Goal: Navigation & Orientation: Find specific page/section

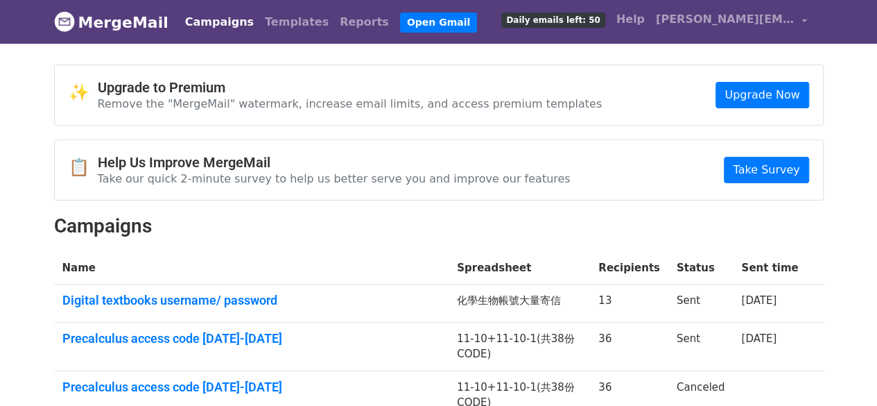
click at [200, 21] on link "Campaigns" at bounding box center [220, 22] width 80 height 28
click at [279, 21] on link "Templates" at bounding box center [296, 22] width 75 height 28
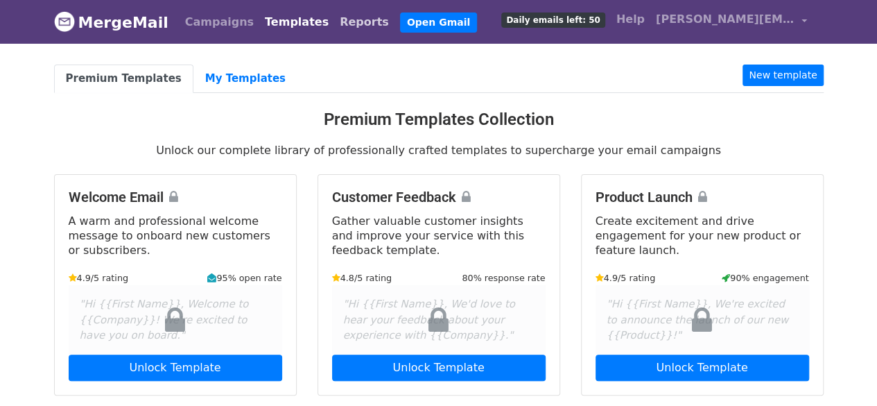
click at [334, 19] on link "Reports" at bounding box center [364, 22] width 60 height 28
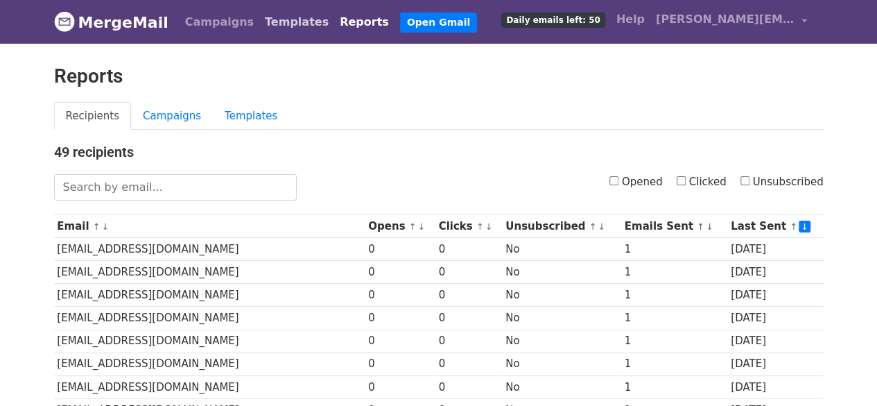
click at [275, 21] on link "Templates" at bounding box center [296, 22] width 75 height 28
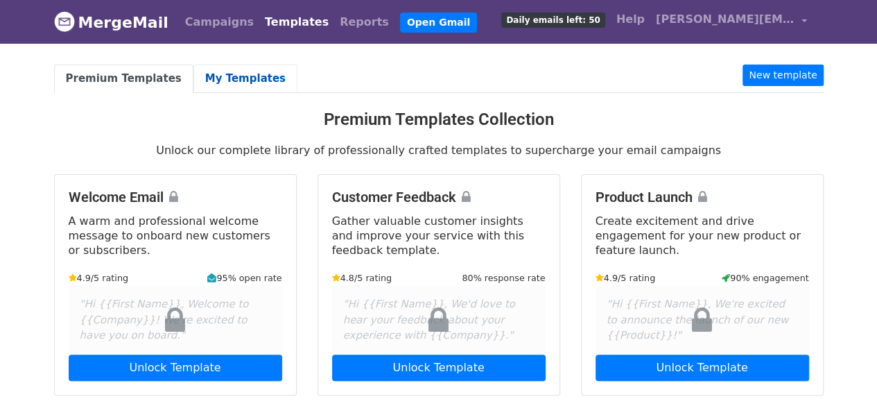
click at [229, 79] on link "My Templates" at bounding box center [245, 78] width 104 height 28
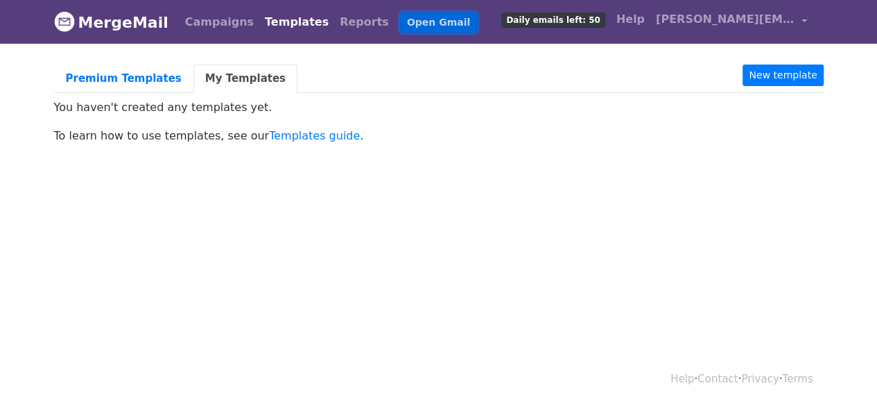
click at [404, 22] on link "Open Gmail" at bounding box center [438, 22] width 77 height 20
click at [386, 252] on html "MergeMail Campaigns Templates Reports Open Gmail Daily emails left: 50 Help peg…" at bounding box center [438, 203] width 877 height 406
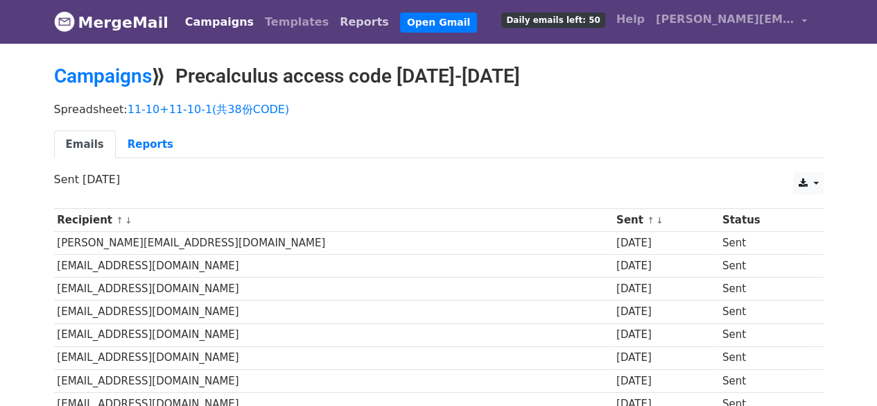
click at [343, 27] on link "Reports" at bounding box center [364, 22] width 60 height 28
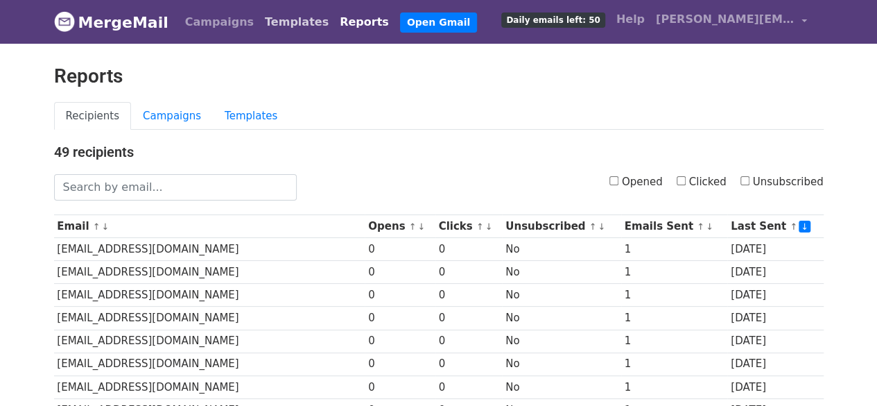
click at [278, 23] on link "Templates" at bounding box center [296, 22] width 75 height 28
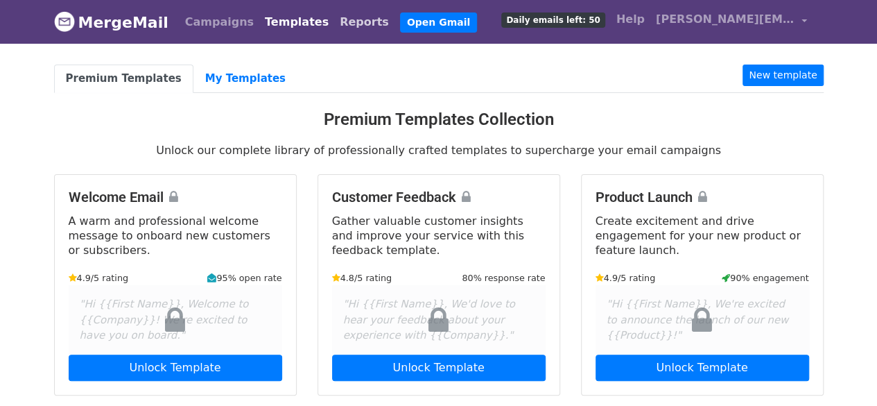
click at [334, 21] on link "Reports" at bounding box center [364, 22] width 60 height 28
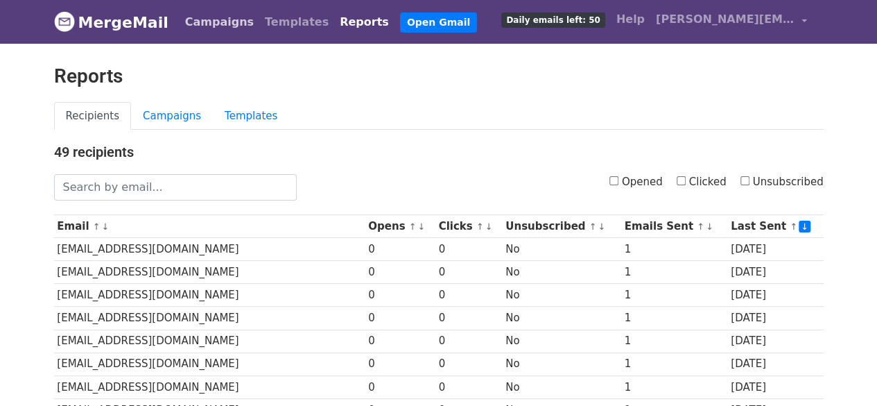
click at [191, 26] on link "Campaigns" at bounding box center [220, 22] width 80 height 28
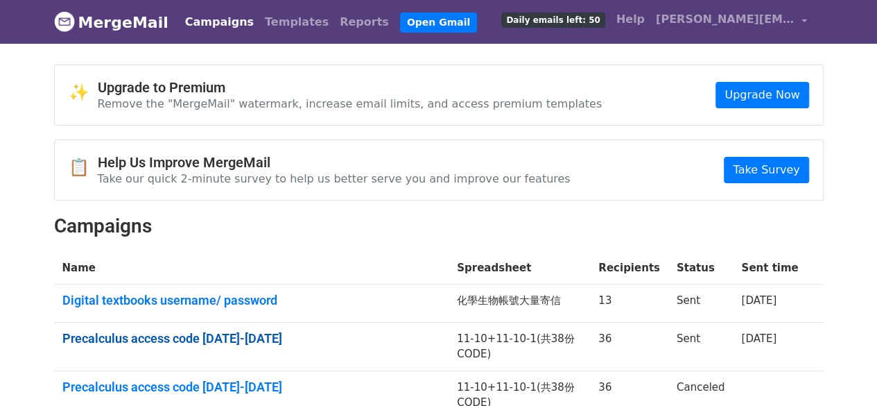
click at [189, 340] on link "Precalculus access code 2024-2025" at bounding box center [251, 338] width 379 height 15
